Goal: Task Accomplishment & Management: Complete application form

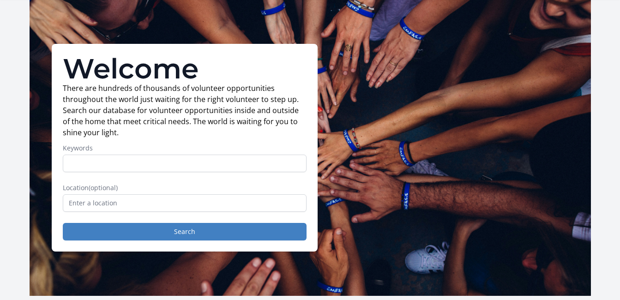
scroll to position [46, 0]
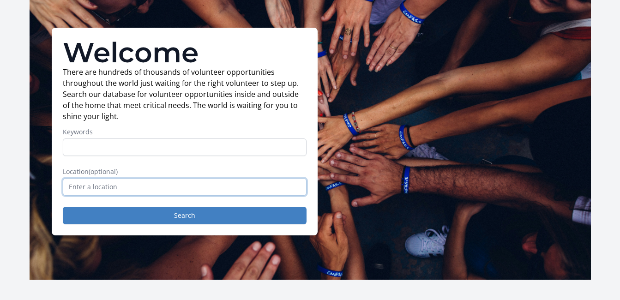
click at [91, 186] on input "text" at bounding box center [185, 187] width 244 height 18
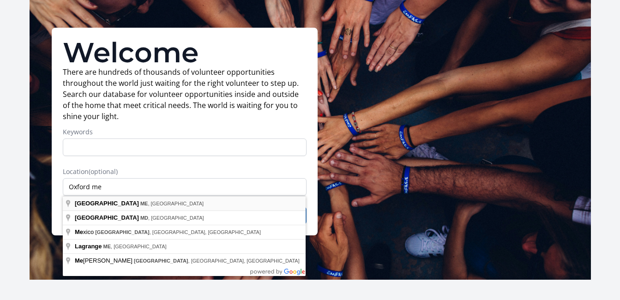
type input "Oxford, ME, USA"
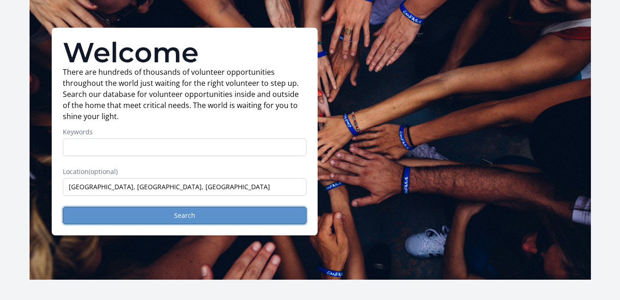
click at [137, 210] on button "Search" at bounding box center [185, 216] width 244 height 18
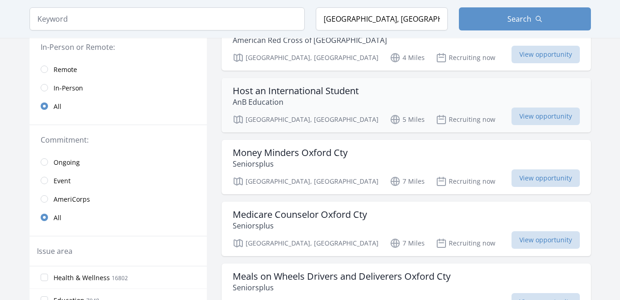
scroll to position [138, 0]
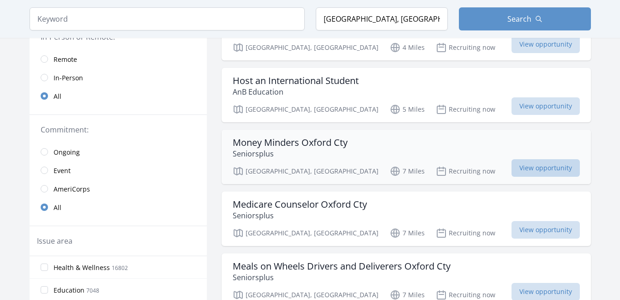
click at [534, 166] on span "View opportunity" at bounding box center [545, 168] width 68 height 18
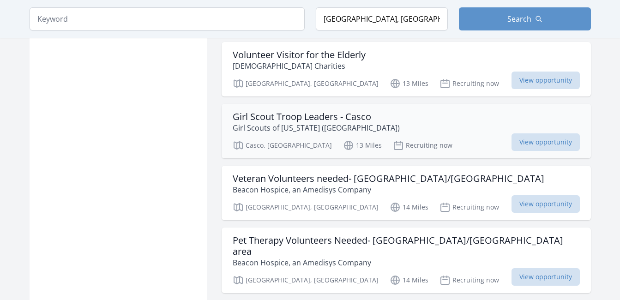
scroll to position [1107, 0]
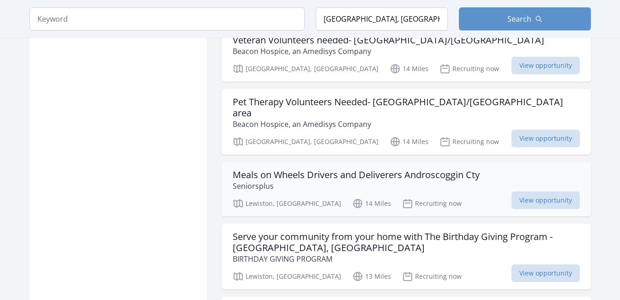
scroll to position [1246, 0]
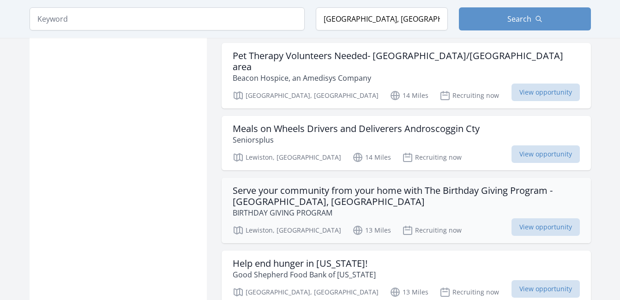
click at [261, 185] on h3 "Serve your community from your home with The Birthday Giving Program - Lewiston…" at bounding box center [406, 196] width 347 height 22
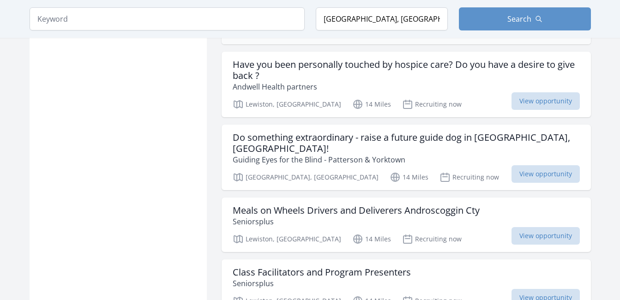
scroll to position [2122, 0]
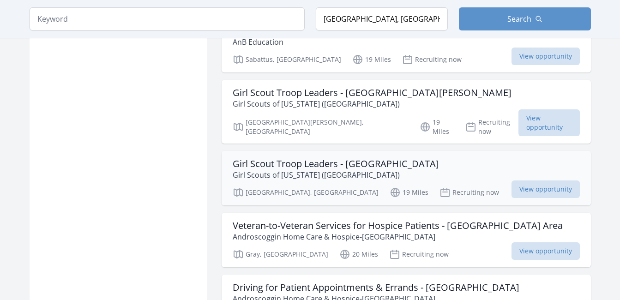
scroll to position [3737, 0]
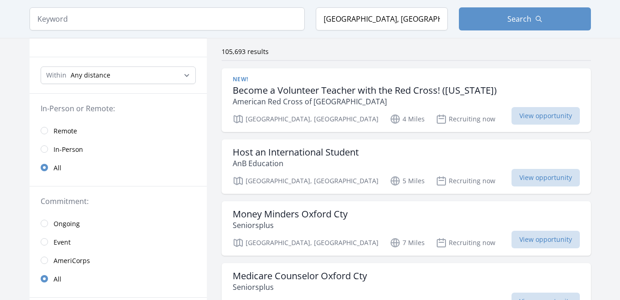
scroll to position [46, 0]
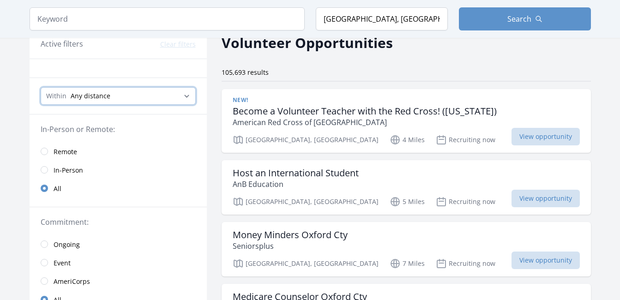
click at [189, 90] on select "Any distance , 5 Miles , 20 Miles , 50 Miles , 100 Miles" at bounding box center [118, 96] width 155 height 18
select select "8046"
click at [41, 87] on select "Any distance , 5 Miles , 20 Miles , 50 Miles , 100 Miles" at bounding box center [118, 96] width 155 height 18
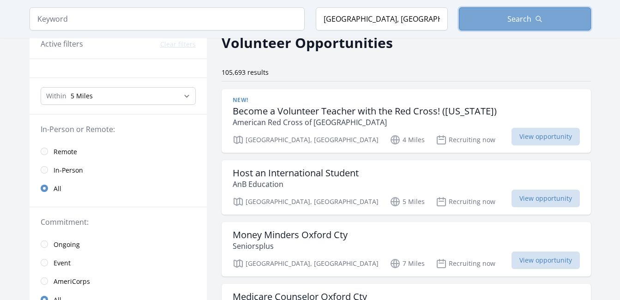
click at [516, 23] on span "Search" at bounding box center [519, 18] width 24 height 11
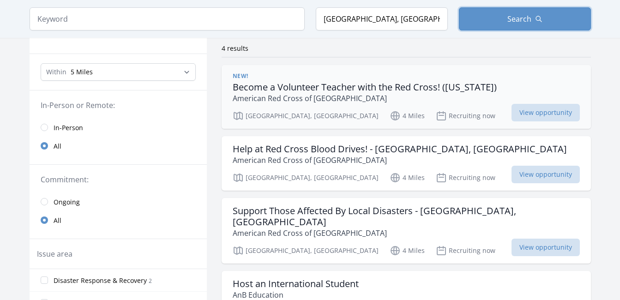
scroll to position [92, 0]
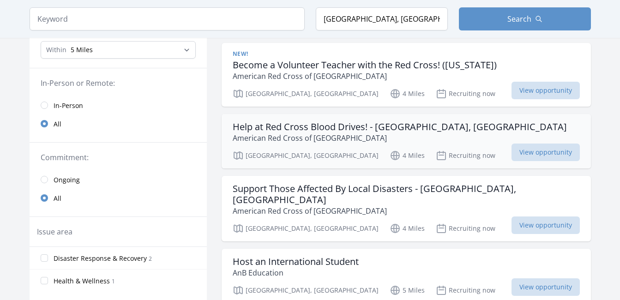
click at [308, 128] on h3 "Help at Red Cross Blood Drives! - [GEOGRAPHIC_DATA], [GEOGRAPHIC_DATA]" at bounding box center [400, 126] width 334 height 11
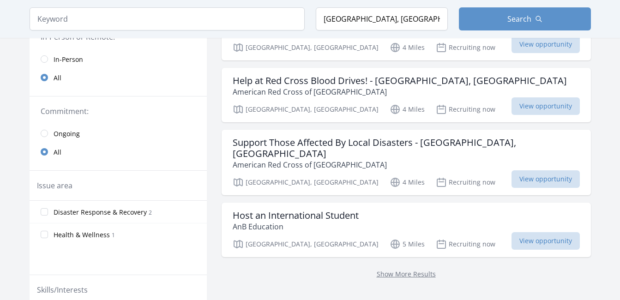
scroll to position [0, 0]
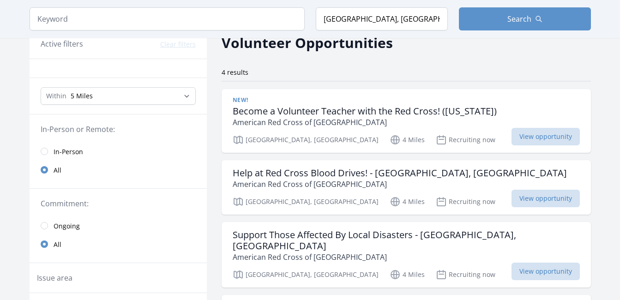
scroll to position [481, 0]
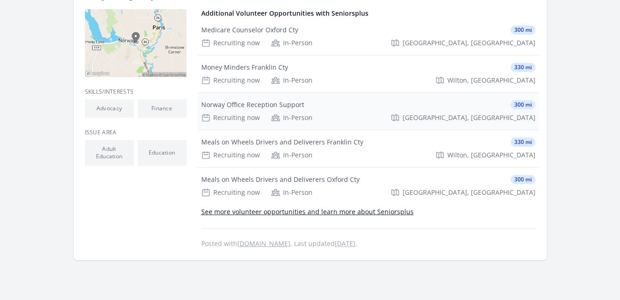
scroll to position [277, 0]
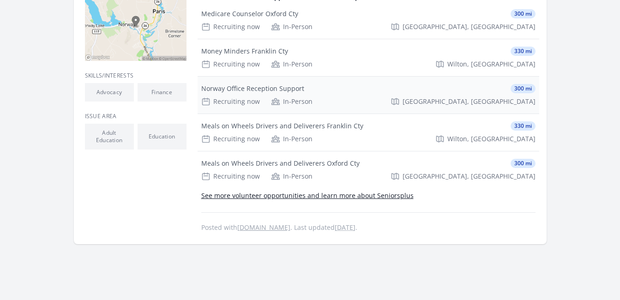
click at [257, 85] on div "Norway Office Reception Support" at bounding box center [252, 88] width 103 height 9
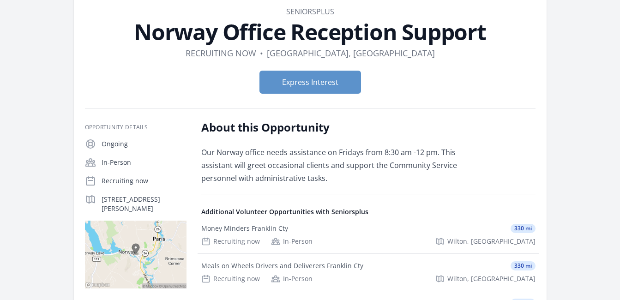
scroll to position [46, 0]
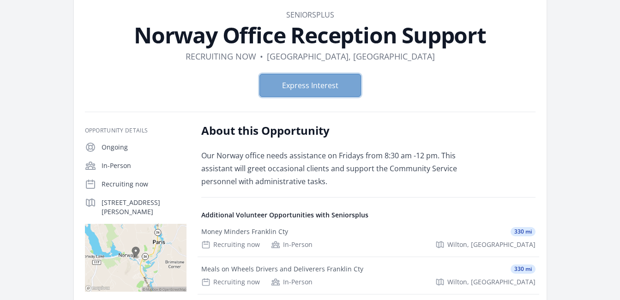
click at [311, 85] on button "Express Interest" at bounding box center [309, 85] width 101 height 23
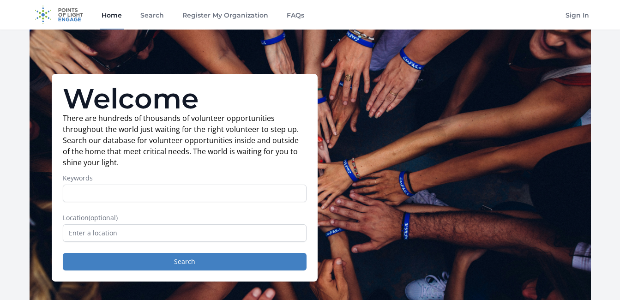
scroll to position [46, 0]
